Goal: Task Accomplishment & Management: Use online tool/utility

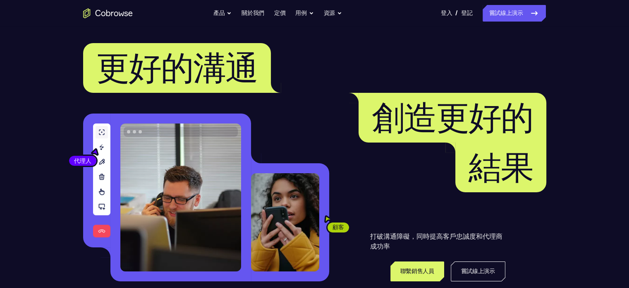
click at [359, 85] on h1 "更好的溝通 創造更好的 結果" at bounding box center [314, 117] width 463 height 149
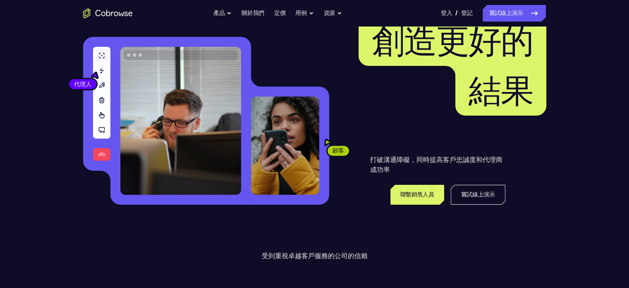
scroll to position [124, 0]
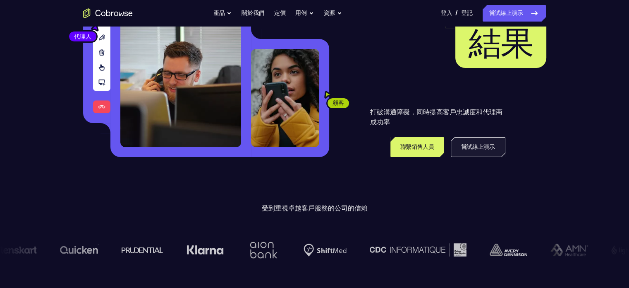
click at [477, 151] on font "嘗試線上演示" at bounding box center [478, 147] width 34 height 10
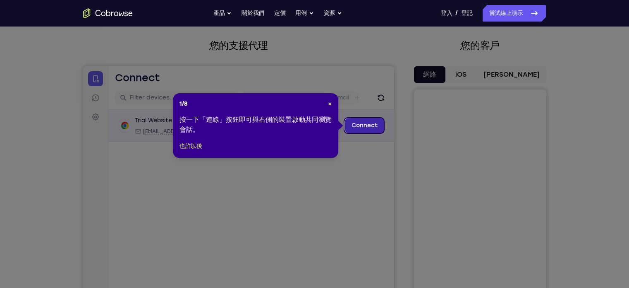
click at [353, 121] on link "Connect" at bounding box center [364, 125] width 39 height 15
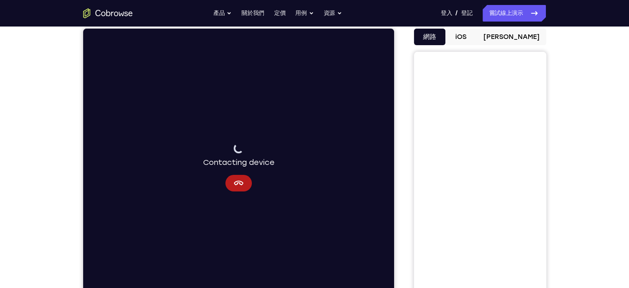
scroll to position [83, 0]
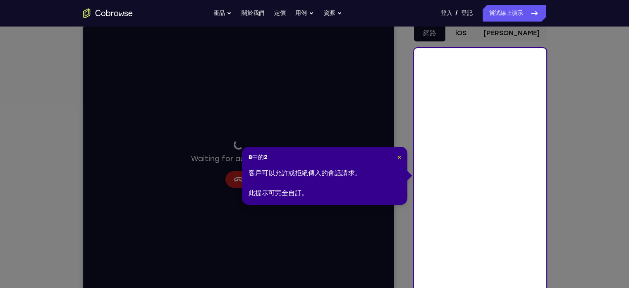
click at [399, 155] on font "×" at bounding box center [399, 157] width 4 height 7
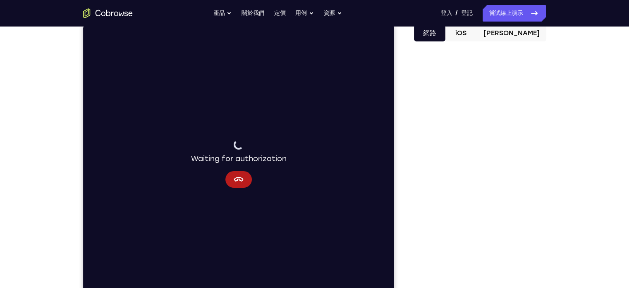
scroll to position [41, 0]
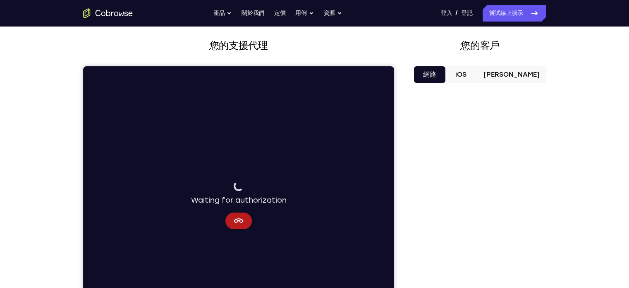
click at [477, 77] on button "iOS" at bounding box center [461, 74] width 31 height 17
click at [241, 221] on icon "Cancel" at bounding box center [238, 221] width 10 height 10
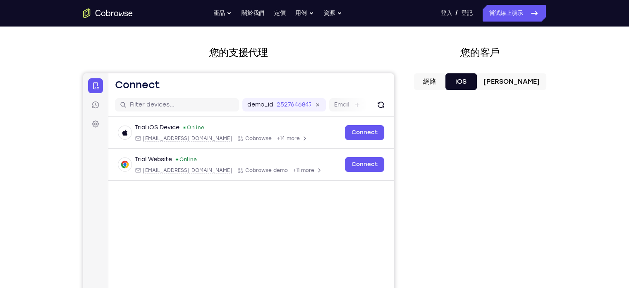
scroll to position [0, 0]
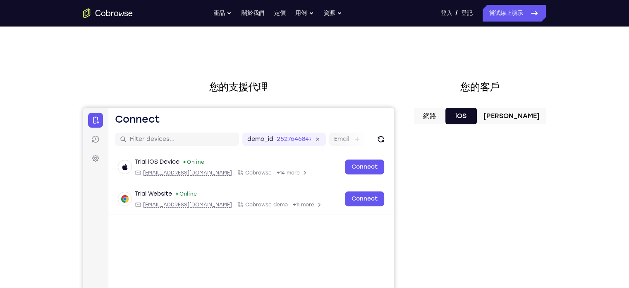
click at [519, 115] on font "[PERSON_NAME]" at bounding box center [512, 116] width 56 height 8
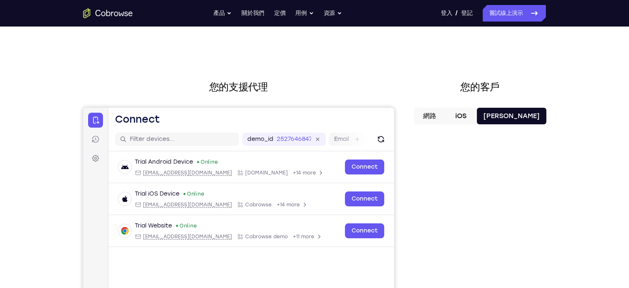
click at [436, 112] on font "網路" at bounding box center [429, 116] width 13 height 8
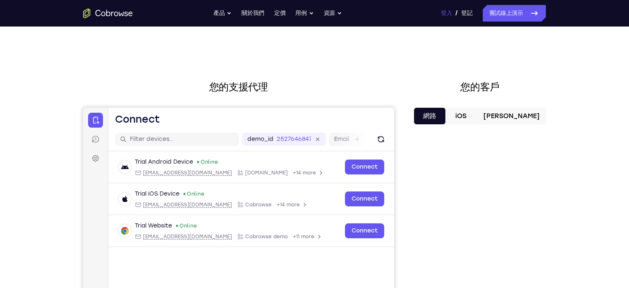
click at [450, 14] on font "登入" at bounding box center [446, 13] width 11 height 7
